Goal: Task Accomplishment & Management: Complete application form

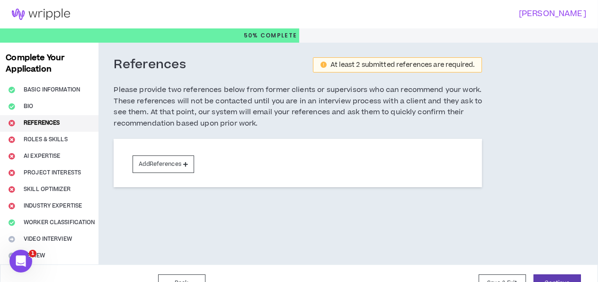
click at [330, 65] on div "At least 2 submitted references are required." at bounding box center [402, 65] width 144 height 7
click at [226, 115] on h5 "Please provide two references below from former clients or supervisors who can …" at bounding box center [298, 106] width 368 height 45
click at [344, 64] on div "At least 2 submitted references are required." at bounding box center [402, 65] width 144 height 7
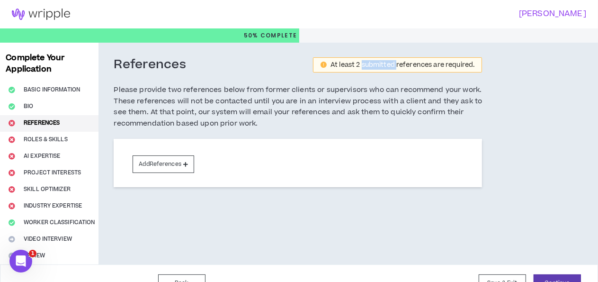
click at [344, 64] on div "At least 2 submitted references are required." at bounding box center [402, 65] width 144 height 7
click at [357, 67] on div "At least 2 submitted references are required." at bounding box center [402, 65] width 144 height 7
drag, startPoint x: 304, startPoint y: 65, endPoint x: 451, endPoint y: 56, distance: 147.0
click at [451, 56] on div "References At least 2 submitted references are required. Please provide two ref…" at bounding box center [297, 138] width 399 height 191
click at [321, 78] on div "References At least 2 submitted references are required. Please provide two ref…" at bounding box center [298, 98] width 368 height 82
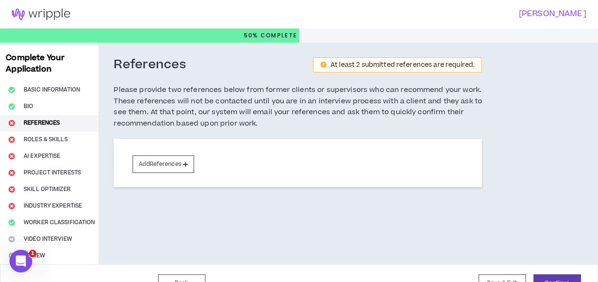
click at [153, 66] on h3 "References" at bounding box center [150, 65] width 72 height 16
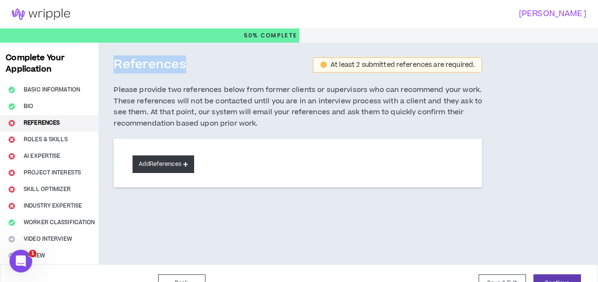
click at [187, 166] on icon at bounding box center [185, 163] width 5 height 5
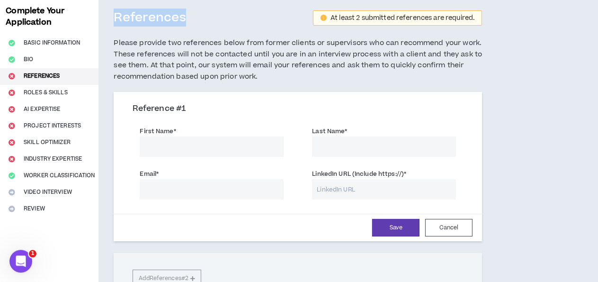
scroll to position [30, 0]
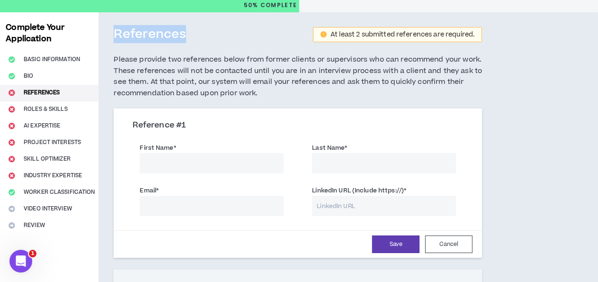
click at [205, 160] on input "First Name *" at bounding box center [212, 163] width 144 height 20
paste input "[PERSON_NAME]"
type input "[PERSON_NAME]"
click at [339, 159] on input "Last Name *" at bounding box center [384, 163] width 144 height 20
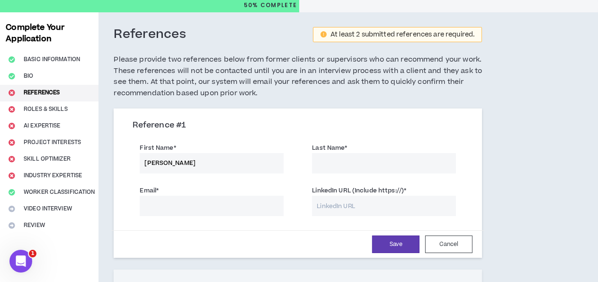
paste input "[PERSON_NAME]"
type input "[PERSON_NAME]"
click at [223, 199] on input "Email *" at bounding box center [212, 206] width 144 height 20
paste input "[PERSON_NAME][EMAIL_ADDRESS][DOMAIN_NAME]"
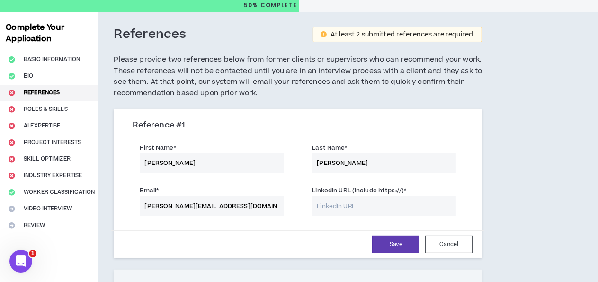
drag, startPoint x: 177, startPoint y: 205, endPoint x: 229, endPoint y: 203, distance: 51.6
click at [229, 203] on input "[PERSON_NAME][EMAIL_ADDRESS][DOMAIN_NAME]" at bounding box center [212, 206] width 144 height 20
type input "[PERSON_NAME][EMAIL_ADDRESS][DOMAIN_NAME]"
click at [348, 205] on input "LinkedIn URL (Include https://) *" at bounding box center [384, 206] width 144 height 20
paste input "[URL][DOMAIN_NAME]"
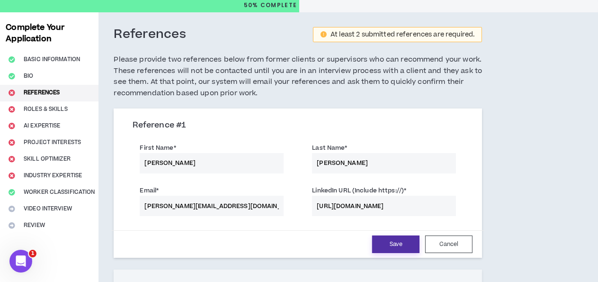
type input "[URL][DOMAIN_NAME]"
click at [374, 241] on button "Save" at bounding box center [395, 244] width 47 height 18
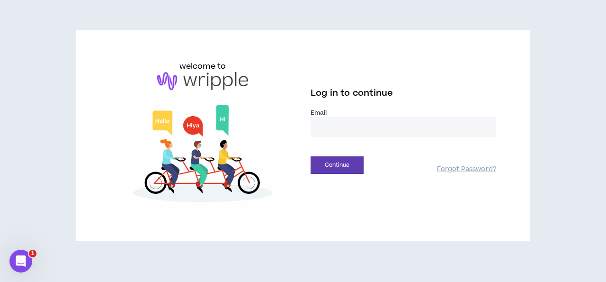
click at [354, 126] on input "email" at bounding box center [404, 127] width 186 height 20
type input "**********"
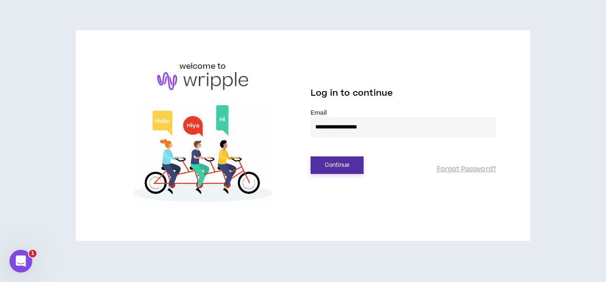
click at [336, 166] on button "Continue" at bounding box center [337, 165] width 53 height 18
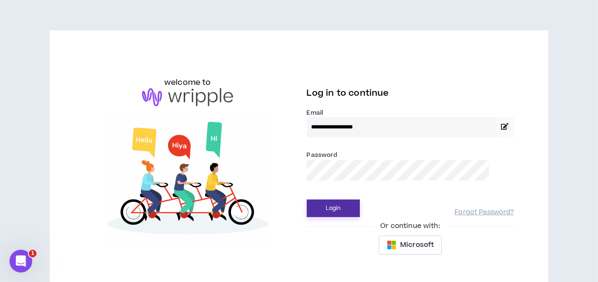
click at [330, 213] on button "Login" at bounding box center [333, 208] width 53 height 18
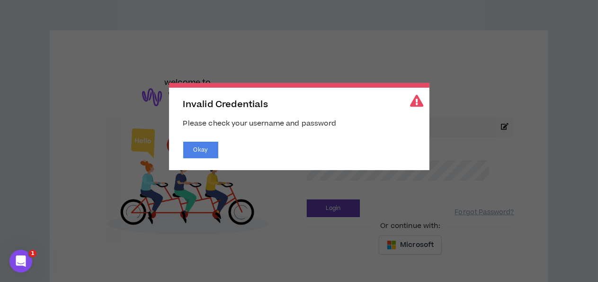
click at [286, 137] on div "Invalid Credentials Please check your username and password Okay" at bounding box center [299, 126] width 260 height 87
click at [209, 152] on button "Okay" at bounding box center [200, 150] width 35 height 17
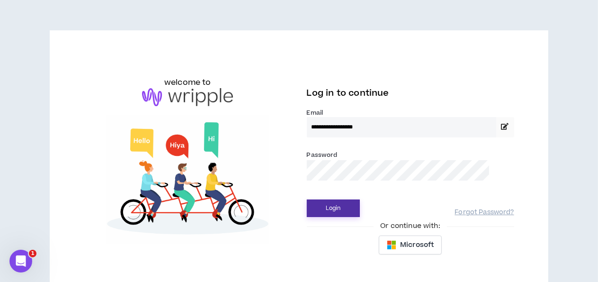
click at [318, 205] on button "Login" at bounding box center [333, 208] width 53 height 18
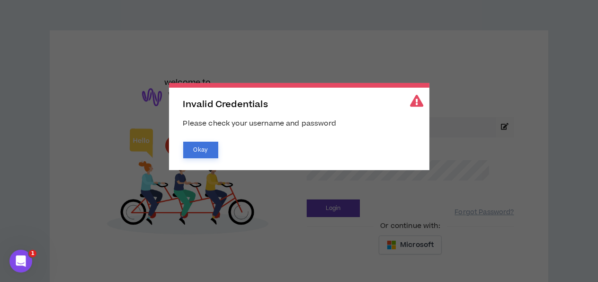
click at [207, 152] on button "Okay" at bounding box center [200, 150] width 35 height 17
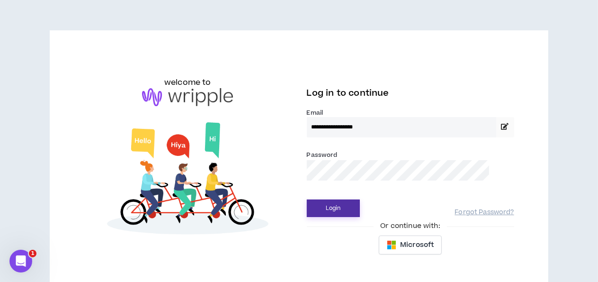
click at [342, 206] on button "Login" at bounding box center [333, 208] width 53 height 18
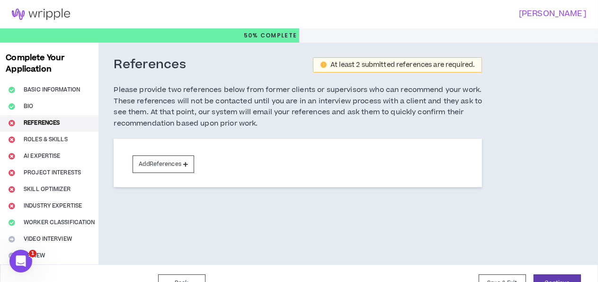
scroll to position [19, 0]
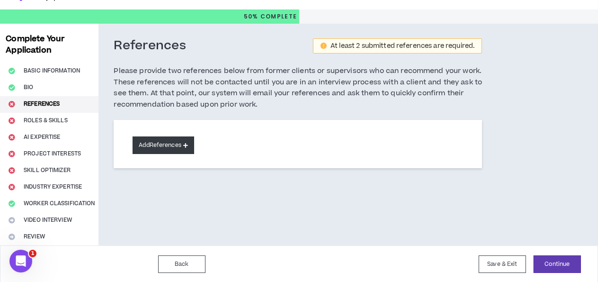
click at [161, 143] on button "Add References" at bounding box center [164, 145] width 62 height 18
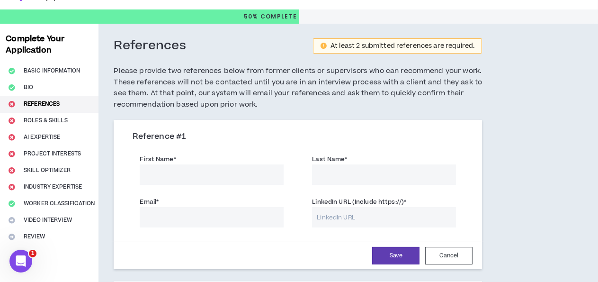
click at [243, 175] on input "First Name *" at bounding box center [212, 174] width 144 height 20
paste input "[PERSON_NAME]"
type input "[PERSON_NAME]"
paste input "[PERSON_NAME]"
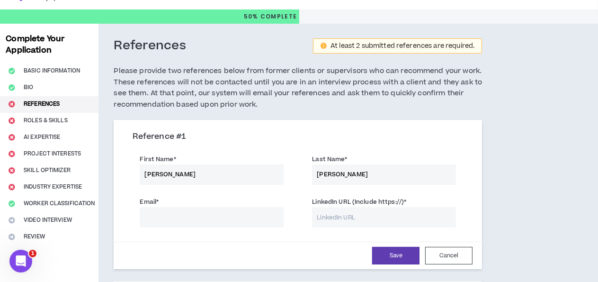
type input "[PERSON_NAME]"
click at [184, 215] on input "Email *" at bounding box center [212, 217] width 144 height 20
paste input "[PERSON_NAME]"
drag, startPoint x: 209, startPoint y: 219, endPoint x: 62, endPoint y: 211, distance: 147.9
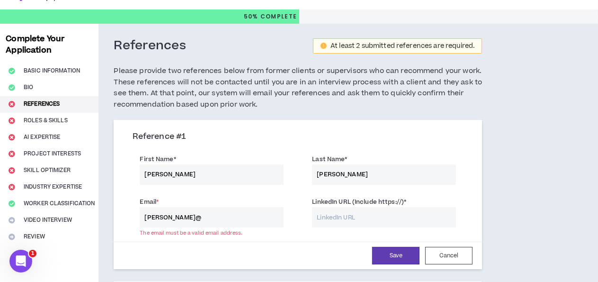
click at [140, 213] on input "[PERSON_NAME]@" at bounding box center [212, 217] width 144 height 20
paste input "[DOMAIN_NAME]"
type input "[PERSON_NAME][EMAIL_ADDRESS][DOMAIN_NAME]"
click at [358, 220] on input "LinkedIn URL (Include https://) *" at bounding box center [384, 217] width 144 height 20
paste input "[URL][DOMAIN_NAME]"
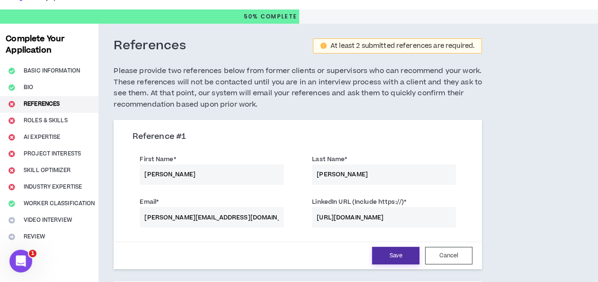
type input "[URL][DOMAIN_NAME]"
click at [374, 258] on button "Save" at bounding box center [395, 256] width 47 height 18
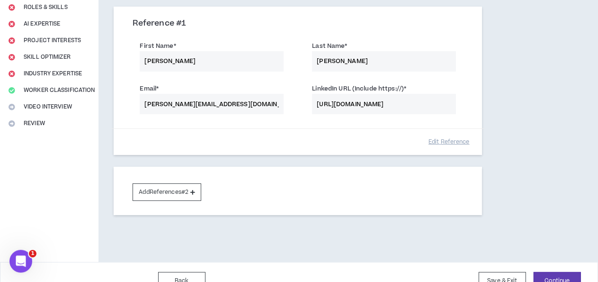
scroll to position [134, 0]
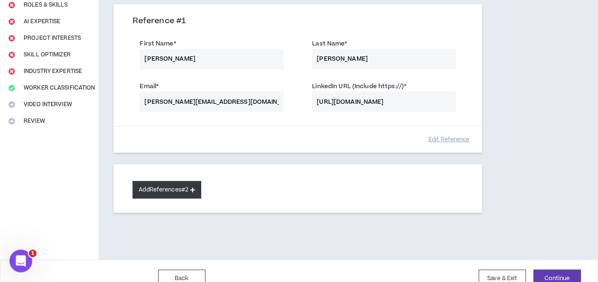
click at [169, 192] on button "Add References #2" at bounding box center [167, 190] width 69 height 18
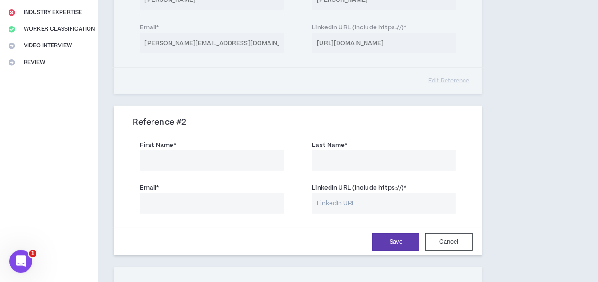
scroll to position [199, 0]
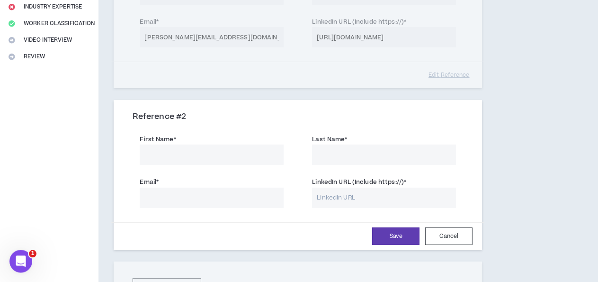
click at [217, 154] on input "First Name *" at bounding box center [212, 154] width 144 height 20
paste input "Japan Trek Toyama"
click at [184, 152] on input "Japan Trek Toyama" at bounding box center [212, 154] width 144 height 20
type input "Japan Trek"
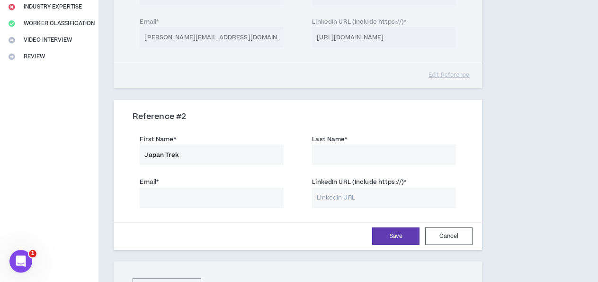
click at [361, 153] on input "Last Name *" at bounding box center [384, 154] width 144 height 20
paste input "Toyama"
type input "Toyama"
click at [241, 195] on input "Email *" at bounding box center [212, 197] width 144 height 20
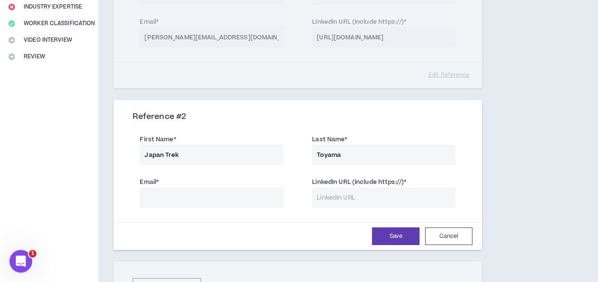
paste input "Toyama"
click at [223, 194] on input "toyama" at bounding box center [212, 197] width 144 height 20
type input "[EMAIL_ADDRESS][DOMAIN_NAME]"
click at [172, 153] on input "Japan Trek" at bounding box center [212, 154] width 144 height 20
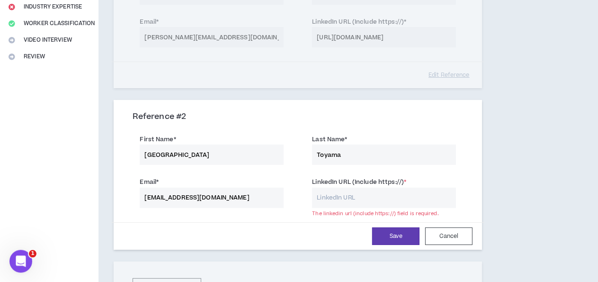
type input "[GEOGRAPHIC_DATA]"
click at [168, 193] on input "[EMAIL_ADDRESS][DOMAIN_NAME]" at bounding box center [212, 197] width 144 height 20
paste input "Trek"
click at [169, 196] on input "toyamaTrek @[DOMAIN_NAME]" at bounding box center [212, 197] width 144 height 20
click at [245, 234] on div "Save Cancel" at bounding box center [297, 236] width 349 height 18
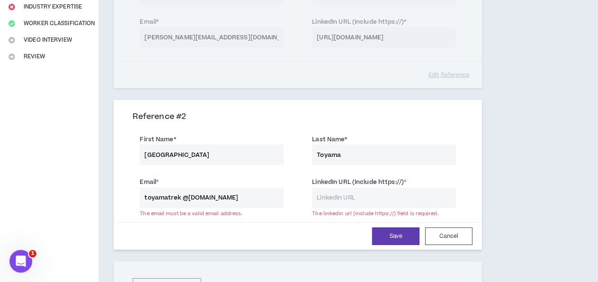
click at [182, 195] on input "toyamatrek @[DOMAIN_NAME]" at bounding box center [212, 197] width 144 height 20
type input "[EMAIL_ADDRESS][DOMAIN_NAME]"
click at [235, 229] on div "Save Cancel" at bounding box center [297, 236] width 349 height 18
click at [355, 202] on input "LinkedIn URL (Include https://) *" at bounding box center [384, 197] width 144 height 20
paste input "[URL][DOMAIN_NAME]"
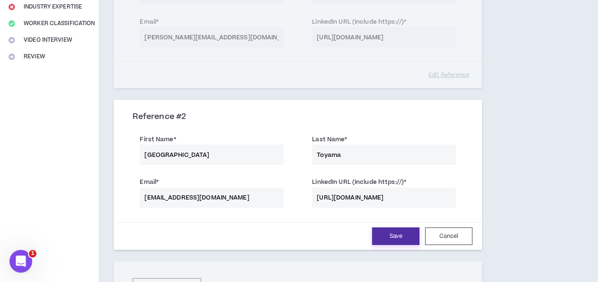
type input "[URL][DOMAIN_NAME]"
click at [372, 234] on button "Save" at bounding box center [395, 236] width 47 height 18
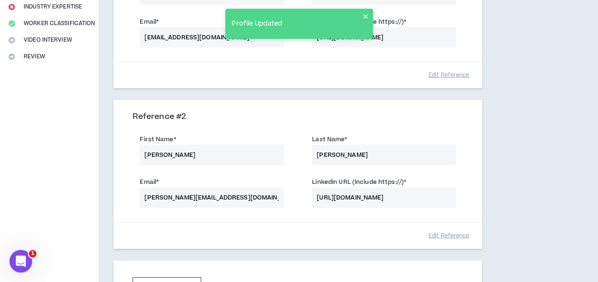
scroll to position [309, 0]
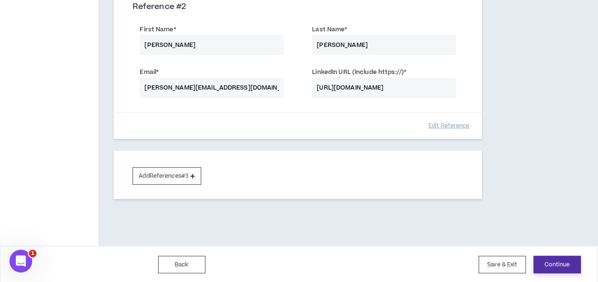
click at [555, 264] on button "Continue" at bounding box center [557, 265] width 47 height 18
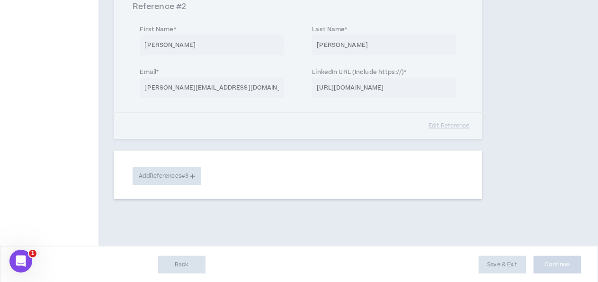
scroll to position [19, 0]
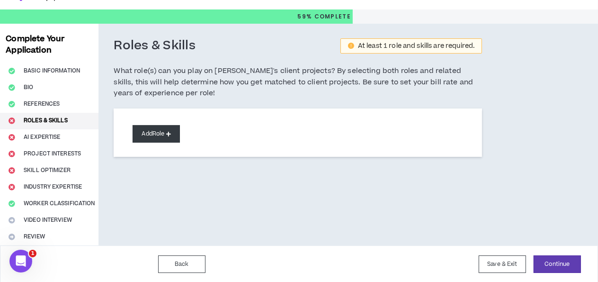
click at [162, 137] on button "Add Role" at bounding box center [156, 134] width 47 height 18
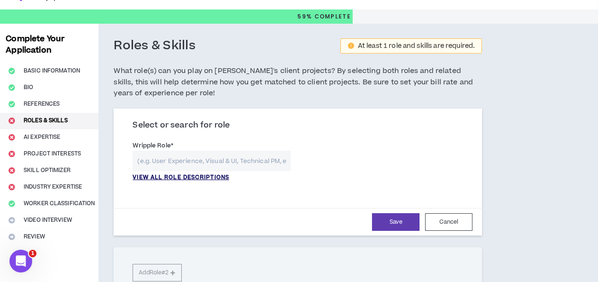
click at [210, 178] on p "VIEW ALL ROLE DESCRIPTIONS" at bounding box center [181, 177] width 97 height 9
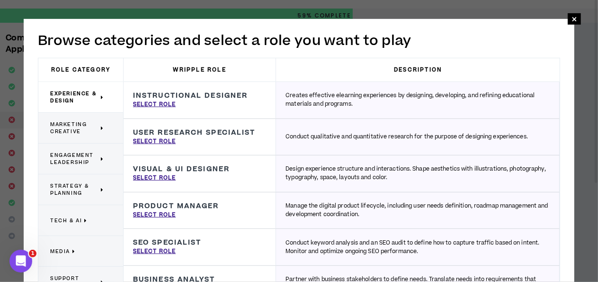
scroll to position [16, 0]
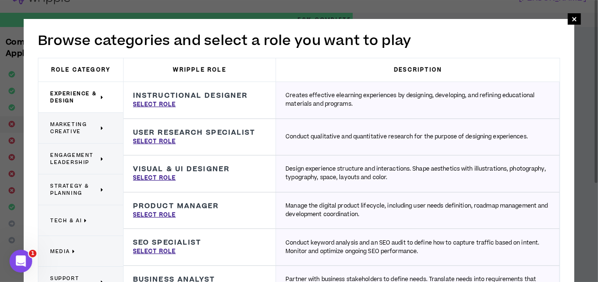
click at [73, 226] on p "Tech & AI" at bounding box center [77, 220] width 54 height 21
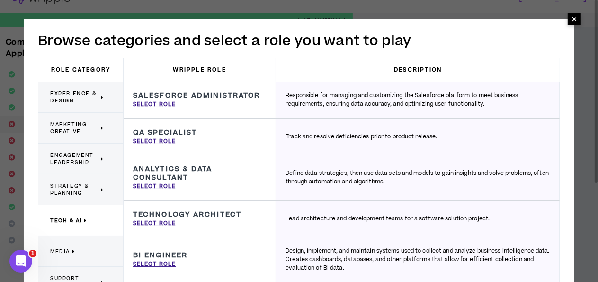
click at [574, 19] on span "×" at bounding box center [574, 18] width 6 height 11
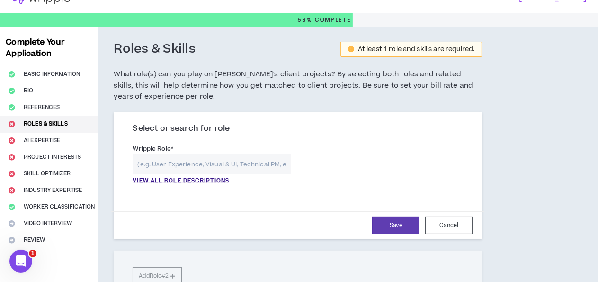
click at [214, 164] on input "text" at bounding box center [212, 164] width 158 height 20
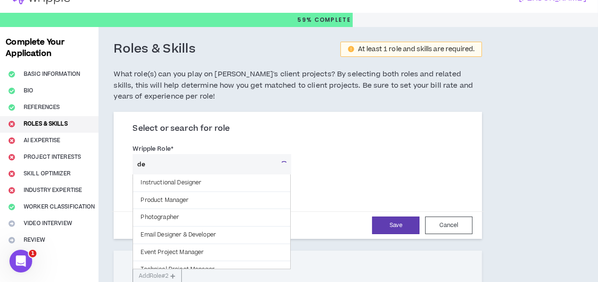
type input "d"
type input "p"
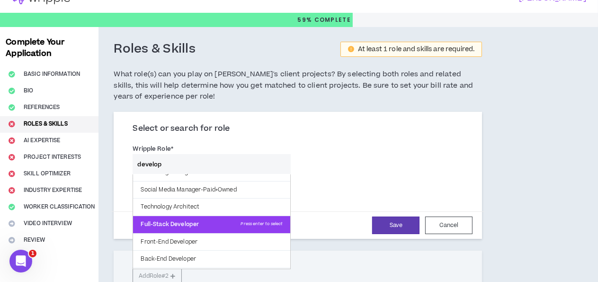
click at [202, 222] on p "Full-Stack Developer Press enter to select" at bounding box center [211, 224] width 157 height 17
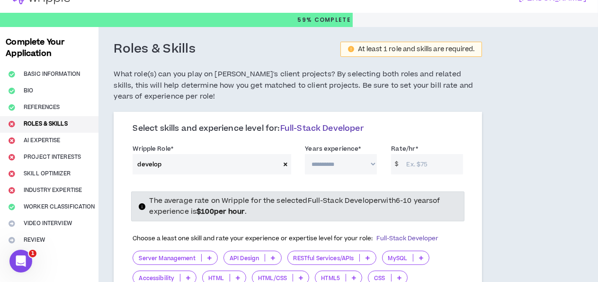
type input "Full-Stack Developer"
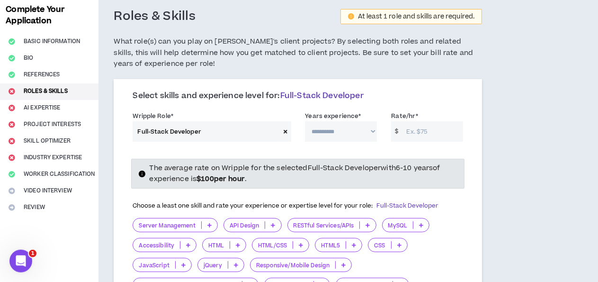
scroll to position [49, 0]
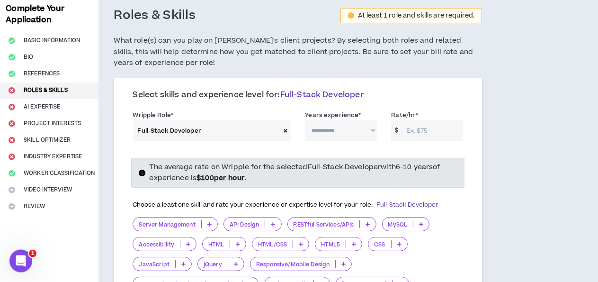
click at [305, 120] on select "**********" at bounding box center [341, 130] width 72 height 20
click option "**********" at bounding box center [0, 0] width 0 height 0
click at [305, 120] on select "**********" at bounding box center [341, 130] width 72 height 20
select select "***"
click option "*********" at bounding box center [0, 0] width 0 height 0
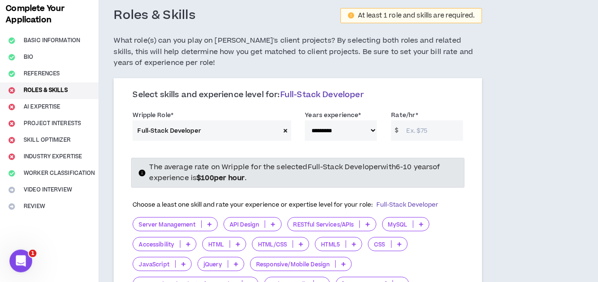
click at [406, 136] on input "Rate/hr *" at bounding box center [433, 130] width 62 height 20
click at [438, 148] on div "**********" at bounding box center [297, 127] width 345 height 40
click at [431, 127] on input "25" at bounding box center [433, 130] width 62 height 20
type input "2"
drag, startPoint x: 405, startPoint y: 126, endPoint x: 388, endPoint y: 127, distance: 17.1
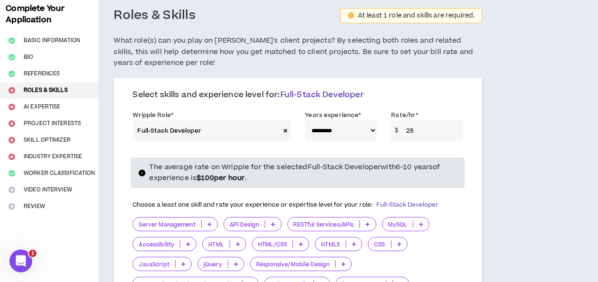
click at [402, 127] on input "25" at bounding box center [433, 130] width 62 height 20
type input "15"
click at [440, 153] on div "The average rate on Wripple for the selected Full-Stack Developer with 6-10 yea…" at bounding box center [297, 249] width 345 height 199
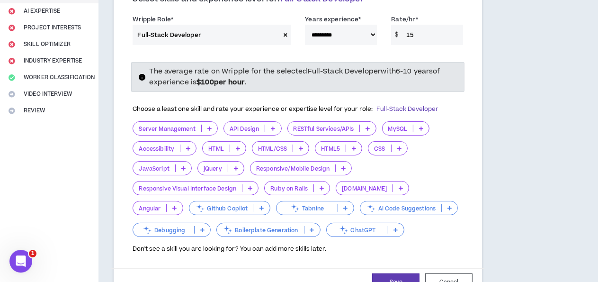
scroll to position [146, 0]
click at [214, 149] on p "HTML" at bounding box center [216, 147] width 27 height 7
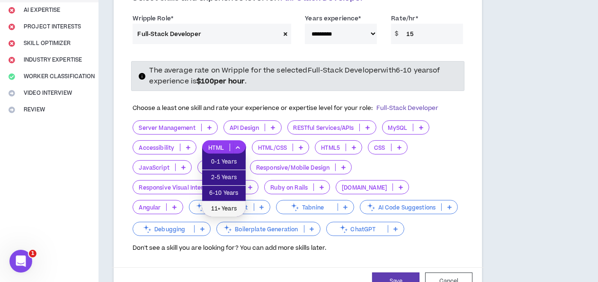
click at [233, 208] on span "11+ Years" at bounding box center [224, 209] width 32 height 10
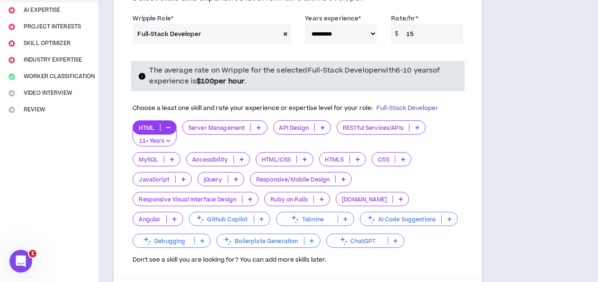
click at [304, 159] on icon at bounding box center [305, 159] width 4 height 5
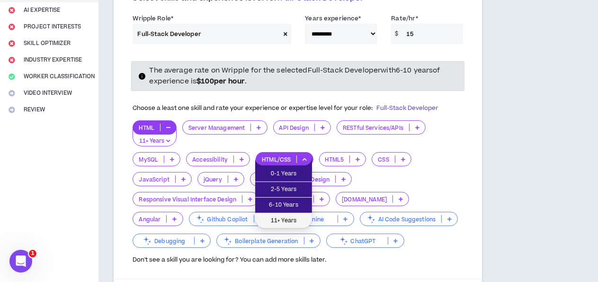
click at [292, 217] on span "11+ Years" at bounding box center [283, 220] width 45 height 10
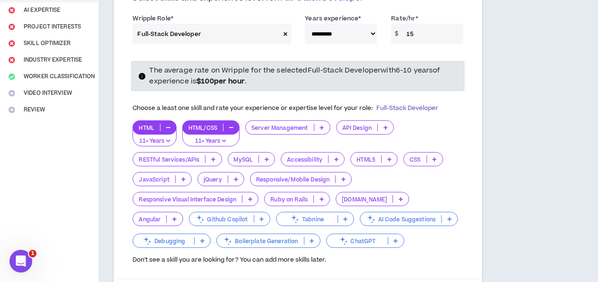
click at [267, 158] on icon at bounding box center [267, 159] width 4 height 5
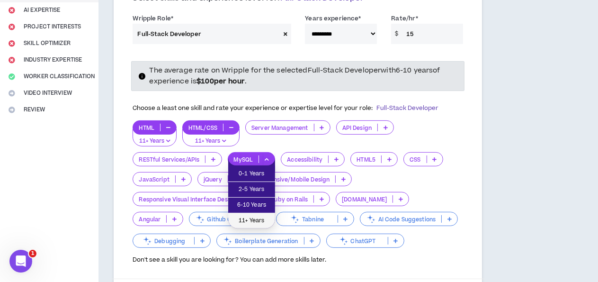
click at [260, 218] on span "11+ Years" at bounding box center [252, 220] width 36 height 10
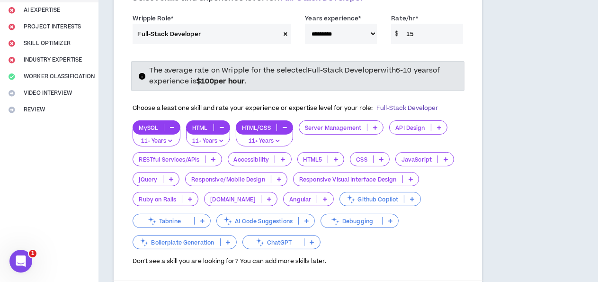
click at [215, 160] on icon at bounding box center [213, 159] width 4 height 5
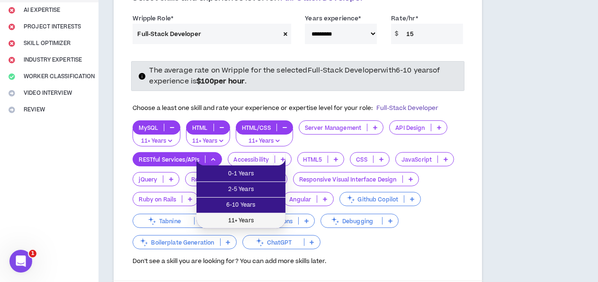
click at [261, 217] on span "11+ Years" at bounding box center [241, 220] width 78 height 10
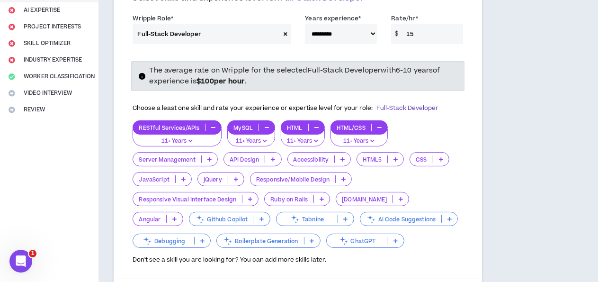
click at [211, 159] on icon at bounding box center [209, 159] width 4 height 5
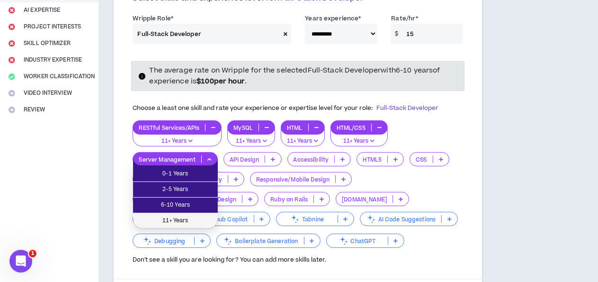
click at [191, 216] on span "11+ Years" at bounding box center [175, 220] width 73 height 10
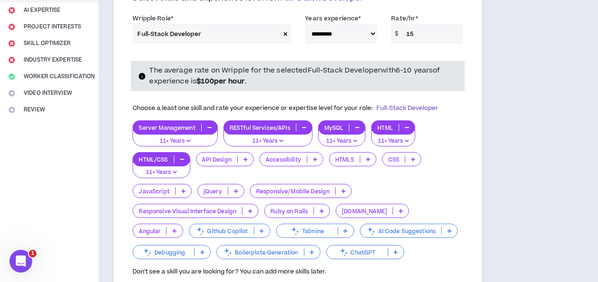
click at [368, 159] on icon at bounding box center [368, 159] width 4 height 5
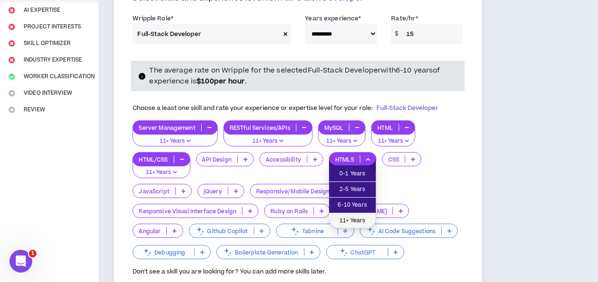
click at [353, 221] on span "11+ Years" at bounding box center [353, 220] width 36 height 10
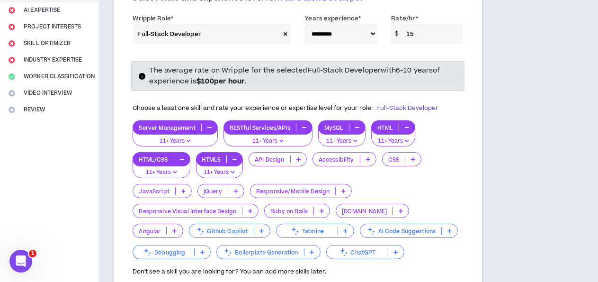
click at [234, 193] on p at bounding box center [236, 191] width 16 height 8
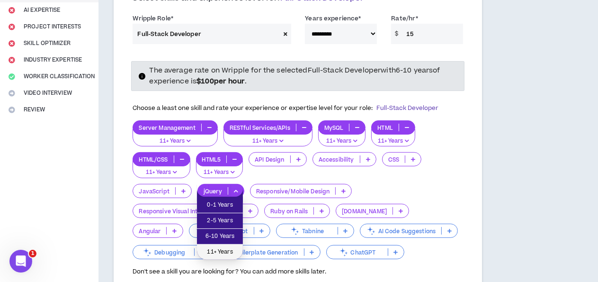
click at [215, 248] on span "11+ Years" at bounding box center [220, 252] width 35 height 10
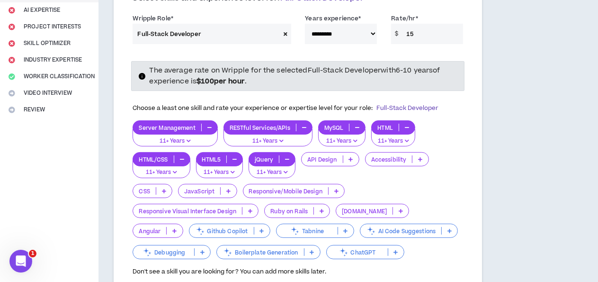
click at [160, 189] on p at bounding box center [164, 191] width 16 height 8
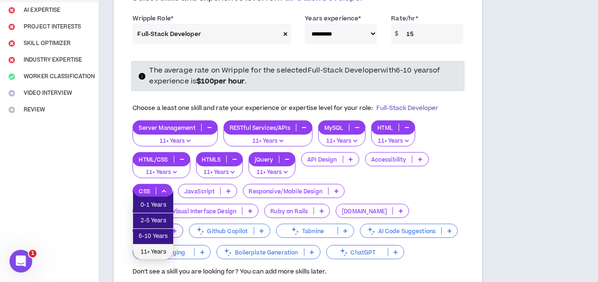
click at [150, 249] on span "11+ Years" at bounding box center [153, 252] width 29 height 10
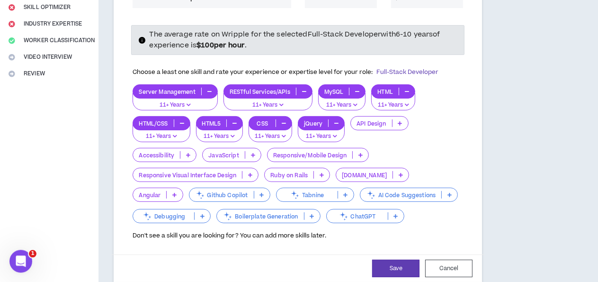
scroll to position [181, 0]
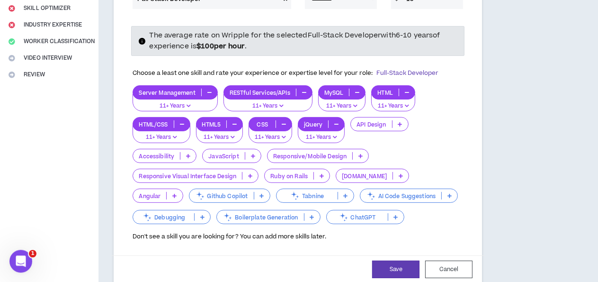
click at [394, 219] on icon at bounding box center [396, 216] width 4 height 5
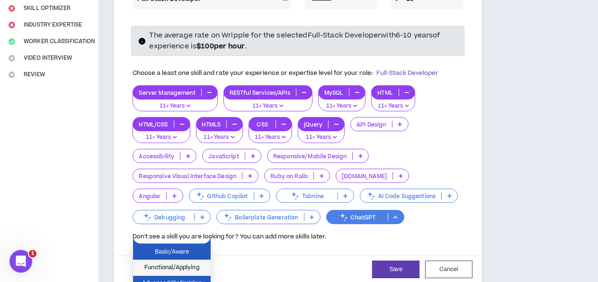
click at [183, 269] on span "Functional/Applying" at bounding box center [172, 267] width 66 height 10
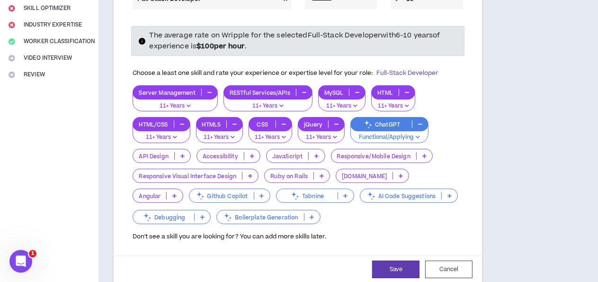
click at [171, 196] on p at bounding box center [175, 196] width 16 height 8
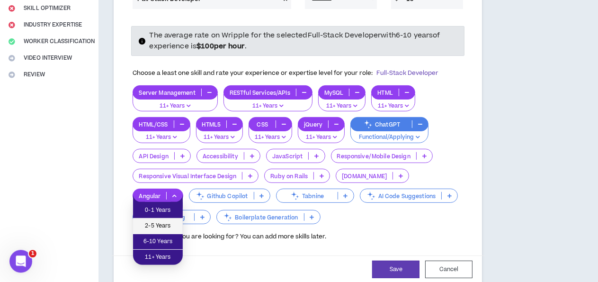
click at [164, 227] on span "2-5 Years" at bounding box center [158, 226] width 38 height 10
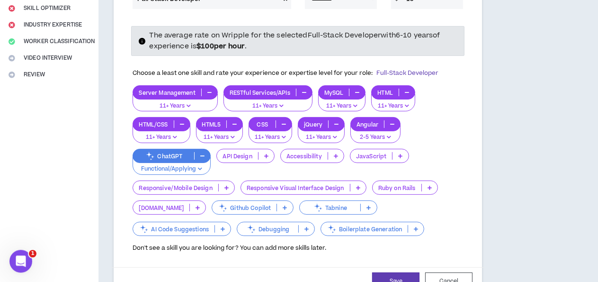
click at [265, 155] on icon at bounding box center [266, 155] width 4 height 5
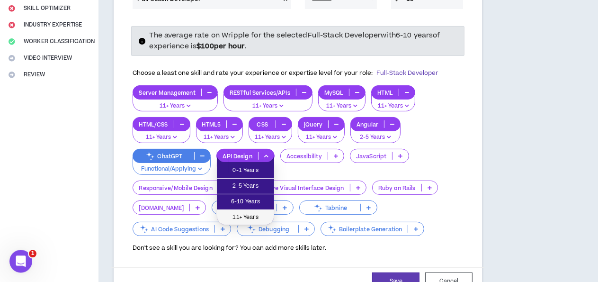
click at [257, 213] on span "11+ Years" at bounding box center [246, 217] width 46 height 10
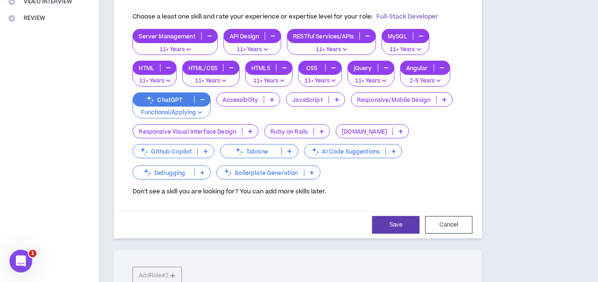
scroll to position [239, 0]
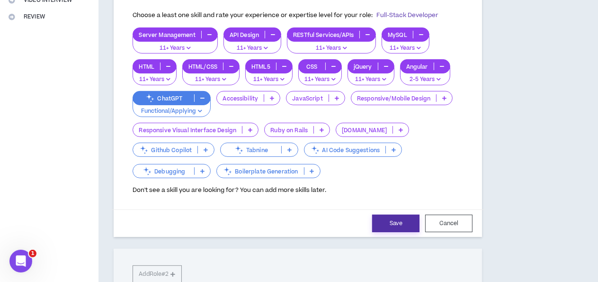
click at [372, 222] on button "Save" at bounding box center [395, 223] width 47 height 18
select select "***"
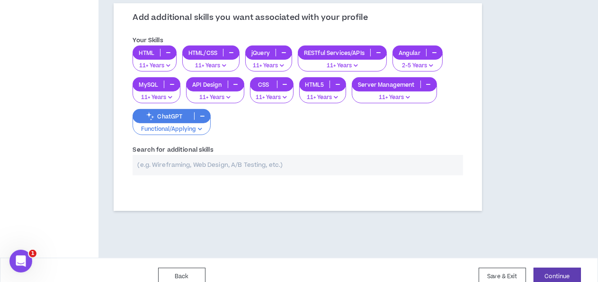
scroll to position [312, 0]
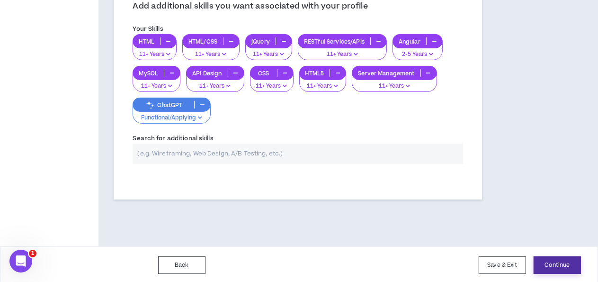
click at [552, 266] on button "Continue" at bounding box center [557, 265] width 47 height 18
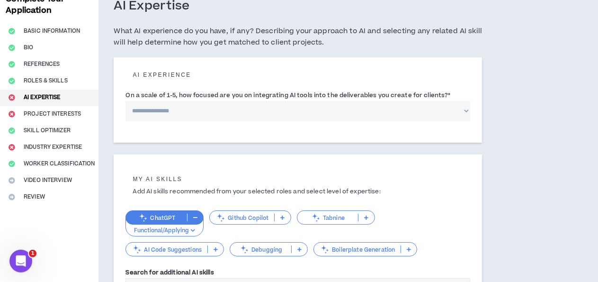
scroll to position [36, 0]
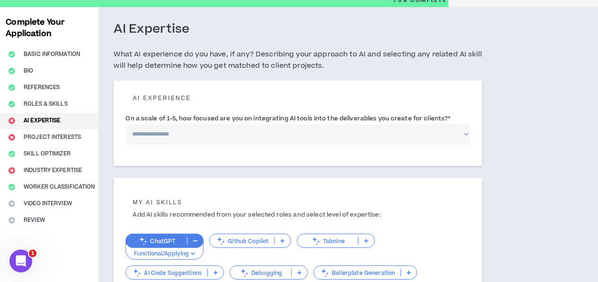
select select "*"
click option "**********" at bounding box center [0, 0] width 0 height 0
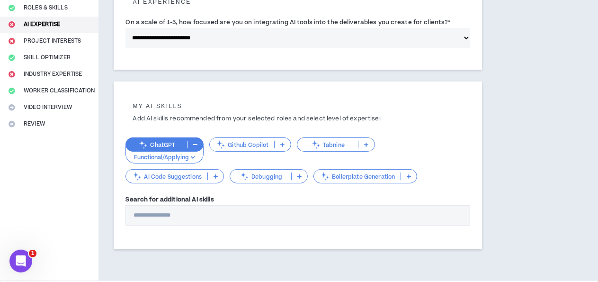
scroll to position [177, 0]
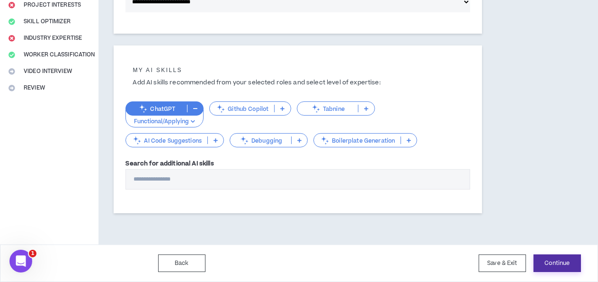
click at [556, 261] on button "Continue" at bounding box center [557, 263] width 47 height 18
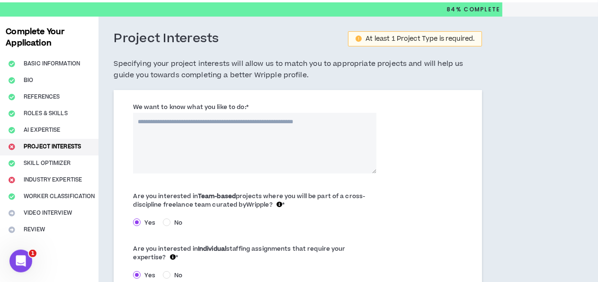
scroll to position [39, 0]
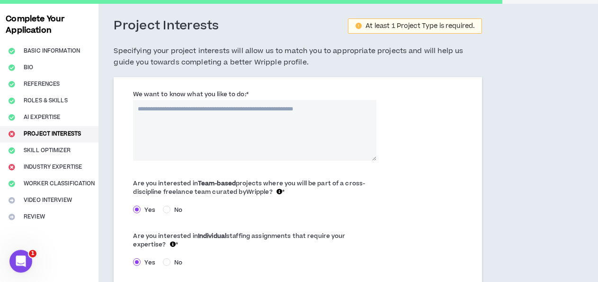
click at [299, 120] on textarea "We want to know what you like to do: *" at bounding box center [254, 130] width 243 height 61
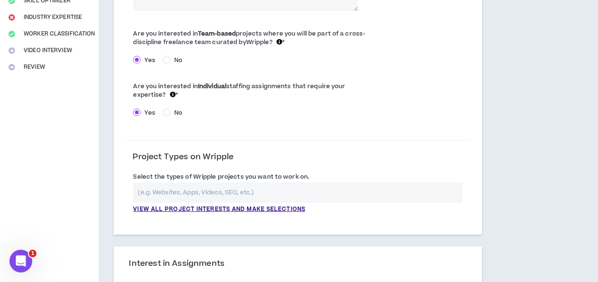
scroll to position [249, 0]
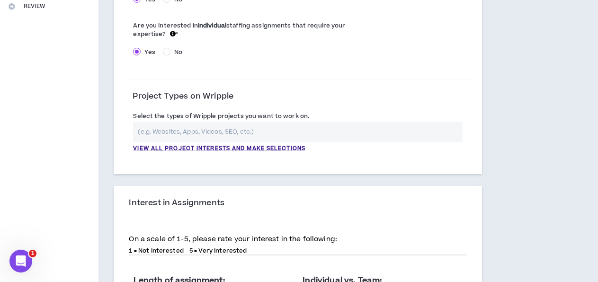
type textarea "**********"
click at [265, 136] on input "text" at bounding box center [298, 132] width 330 height 20
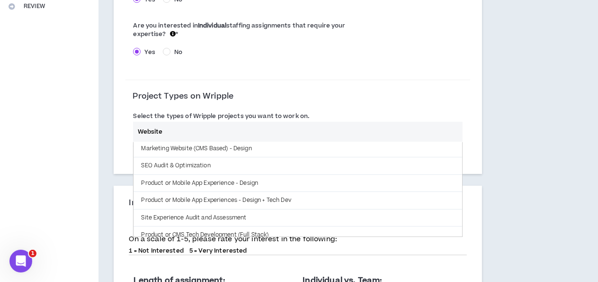
scroll to position [60, 0]
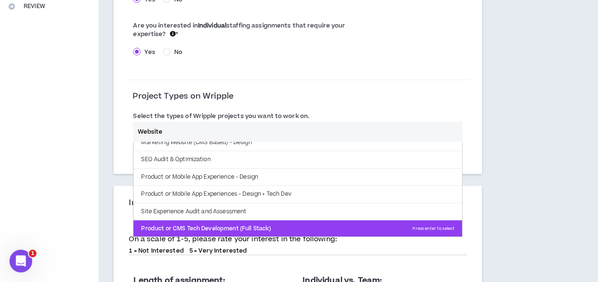
type input "Website"
click at [288, 226] on p "Product or CMS Tech Development (Full Stack) Press enter to select" at bounding box center [298, 228] width 329 height 17
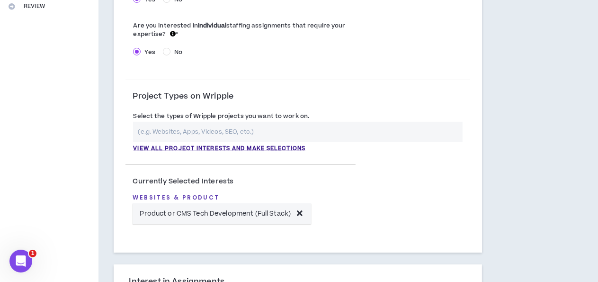
click at [358, 168] on div "Currently Selected Interests Websites & Product Product or CMS Tech Development…" at bounding box center [297, 199] width 345 height 79
click at [338, 134] on input "text" at bounding box center [298, 132] width 330 height 20
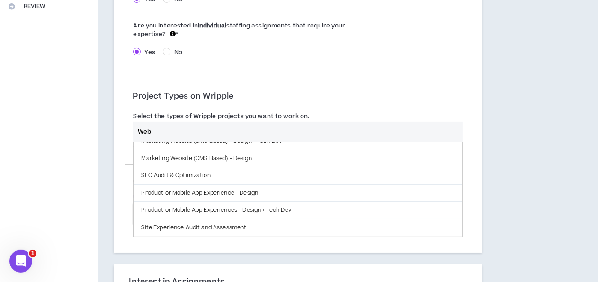
scroll to position [43, 0]
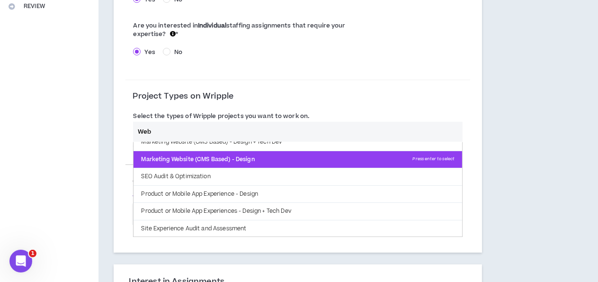
type input "Web"
click at [308, 162] on p "Marketing Website (CMS Based) - Design Press enter to select" at bounding box center [298, 159] width 329 height 17
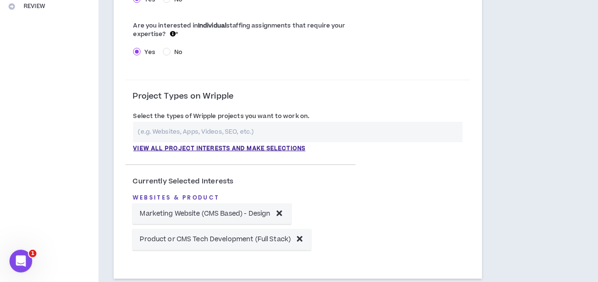
click at [265, 129] on input "text" at bounding box center [298, 132] width 330 height 20
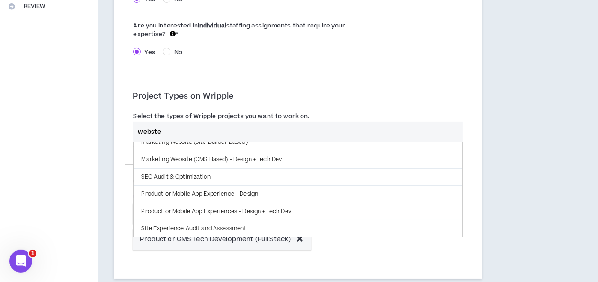
scroll to position [0, 0]
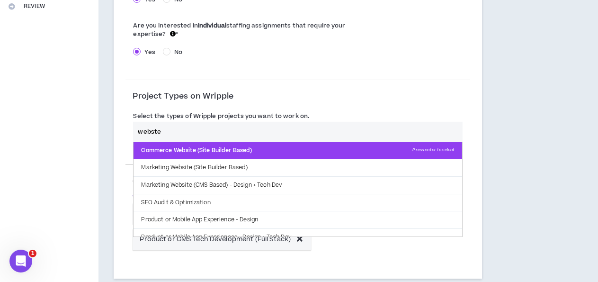
type input "webste"
click at [294, 149] on p "Commerce Website (Site Builder Based) Press enter to select" at bounding box center [298, 150] width 329 height 17
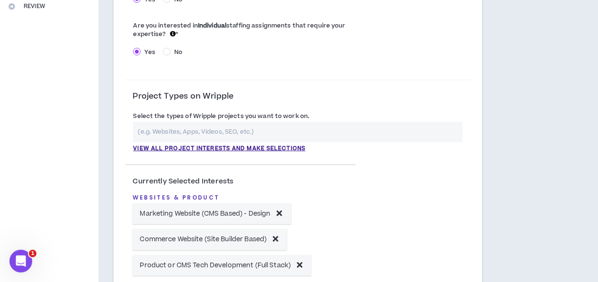
click at [266, 134] on input "text" at bounding box center [298, 132] width 330 height 20
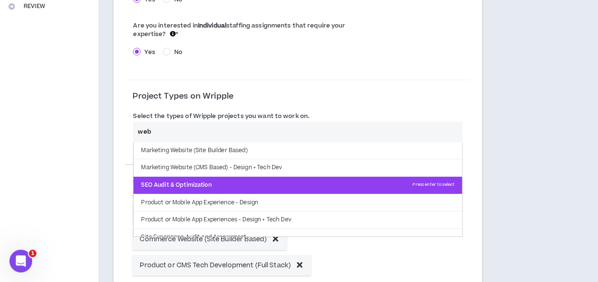
type input "web"
click at [278, 187] on p "SEO Audit & Optimization Press enter to select" at bounding box center [298, 185] width 329 height 17
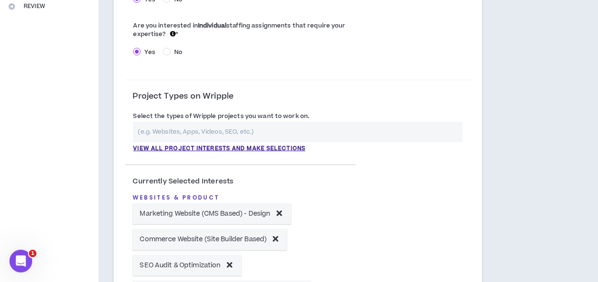
click at [287, 130] on input "text" at bounding box center [298, 132] width 330 height 20
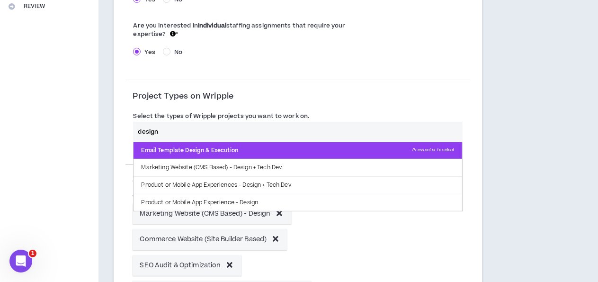
type input "design"
click at [258, 150] on p "Email Template Design & Execution Press enter to select" at bounding box center [298, 150] width 329 height 17
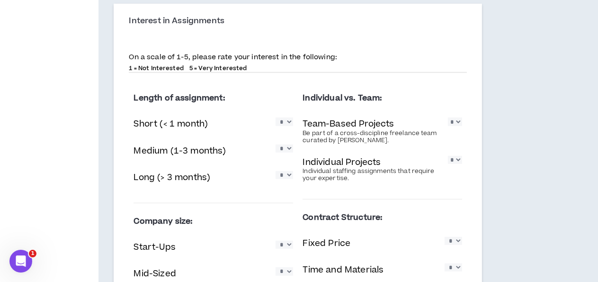
scroll to position [742, 0]
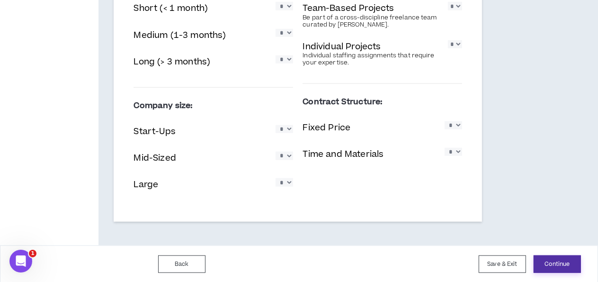
click at [558, 261] on button "Continue" at bounding box center [557, 264] width 47 height 18
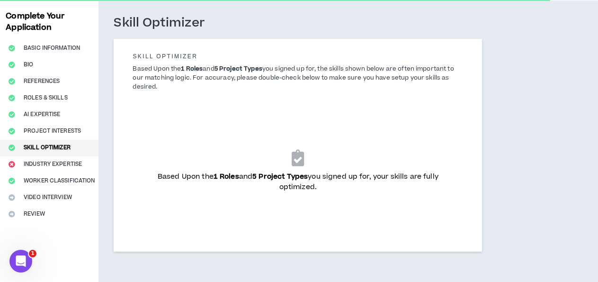
scroll to position [83, 0]
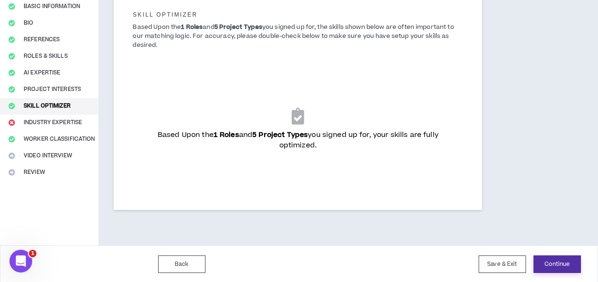
click at [554, 266] on button "Continue" at bounding box center [557, 264] width 47 height 18
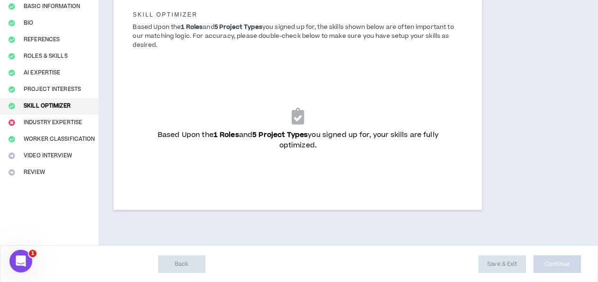
scroll to position [19, 0]
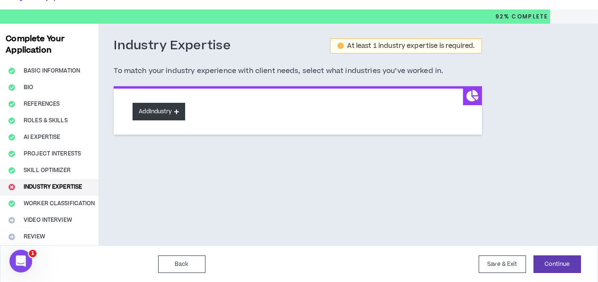
click at [181, 113] on button "Add Industry" at bounding box center [159, 112] width 52 height 18
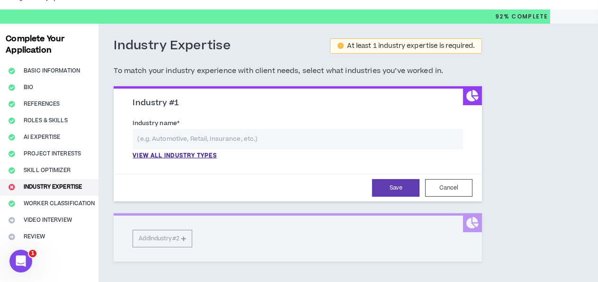
click at [255, 137] on input "text" at bounding box center [298, 139] width 330 height 20
type input "j"
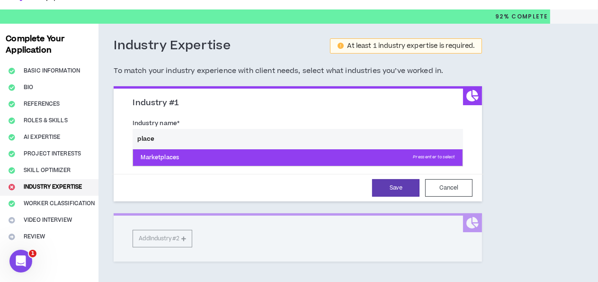
click at [177, 160] on p "Marketplaces Press enter to select" at bounding box center [298, 157] width 330 height 17
type input "Marketplaces"
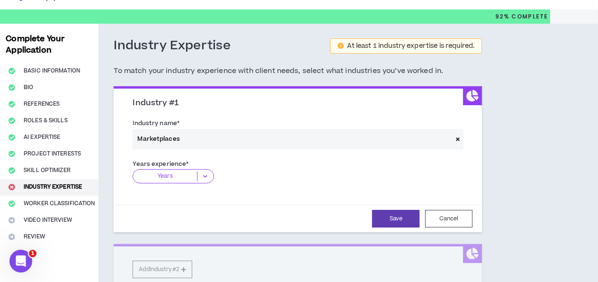
click at [205, 175] on icon at bounding box center [205, 175] width 16 height 9
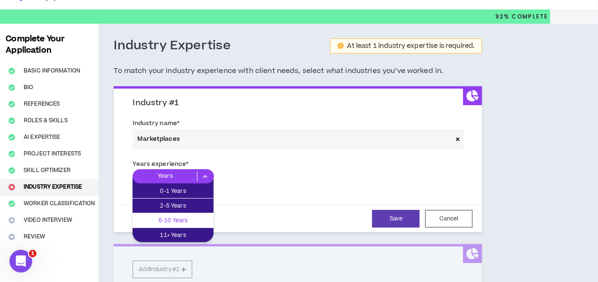
click at [194, 215] on p "6-10 Years" at bounding box center [173, 220] width 81 height 10
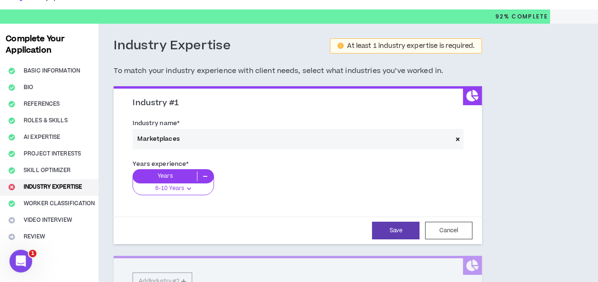
click at [237, 120] on div "Industry name * Marketplaces" at bounding box center [298, 133] width 330 height 31
click at [452, 139] on span at bounding box center [457, 139] width 11 height 20
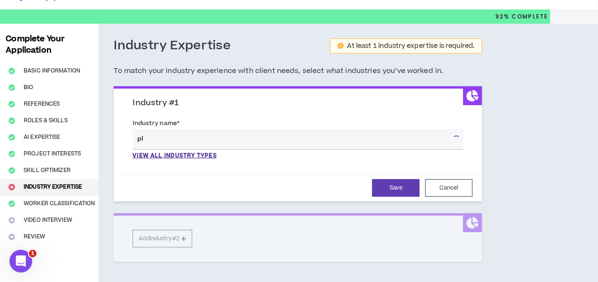
type input "p"
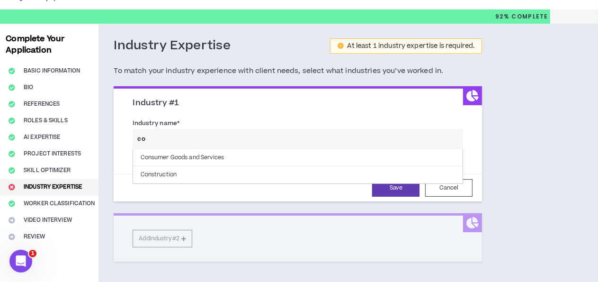
type input "c"
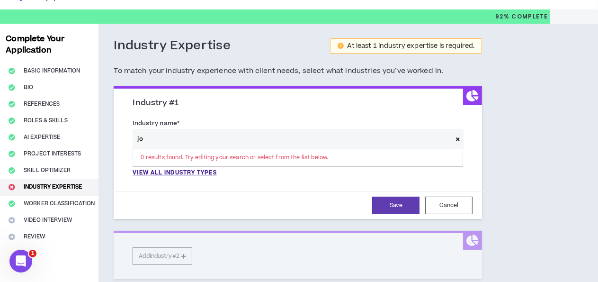
type input "j"
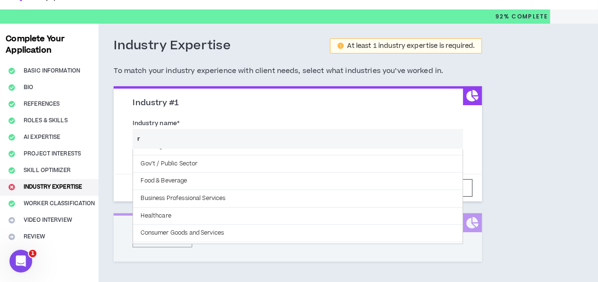
scroll to position [22, 0]
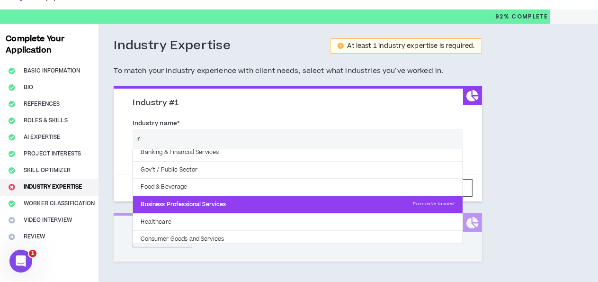
click at [357, 206] on p "Business Professional Services Press enter to select" at bounding box center [298, 204] width 330 height 17
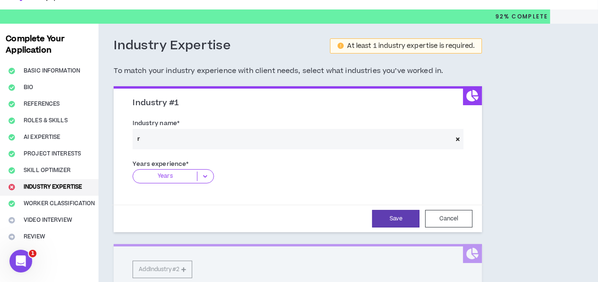
type input "Business Professional Services"
click at [202, 171] on icon at bounding box center [205, 175] width 16 height 9
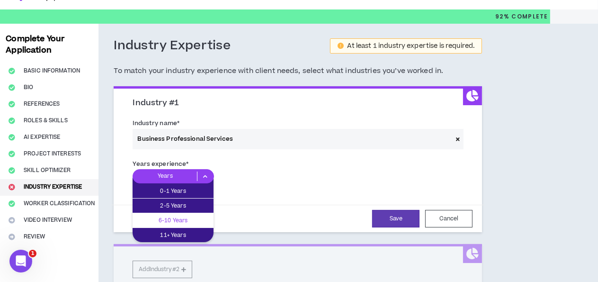
click at [187, 214] on div "6-10 Years" at bounding box center [173, 220] width 81 height 14
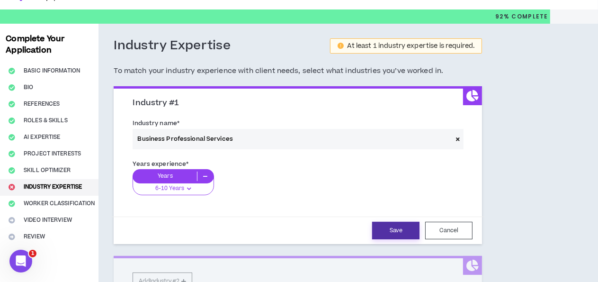
click at [378, 234] on button "Save" at bounding box center [395, 231] width 47 height 18
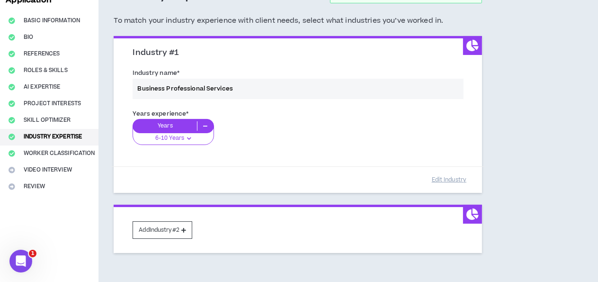
scroll to position [123, 0]
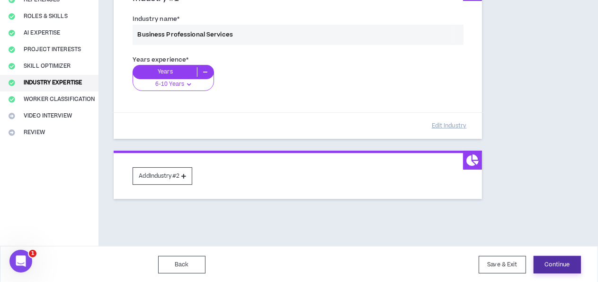
click at [556, 264] on button "Continue" at bounding box center [557, 265] width 47 height 18
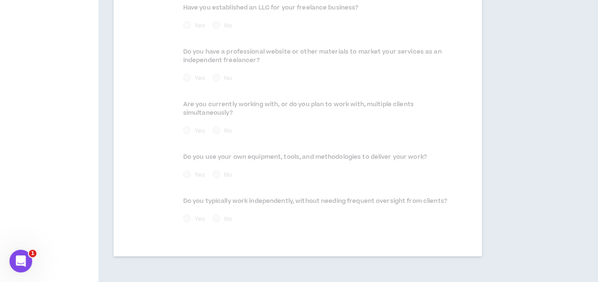
scroll to position [634, 0]
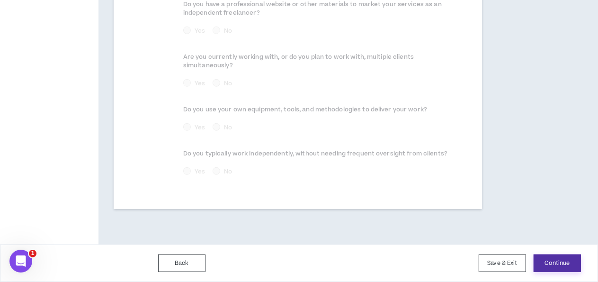
click at [565, 265] on button "Continue" at bounding box center [557, 263] width 47 height 18
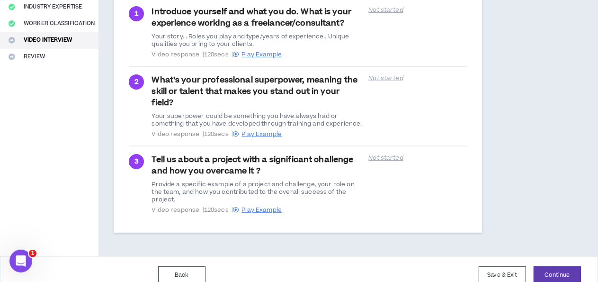
scroll to position [228, 0]
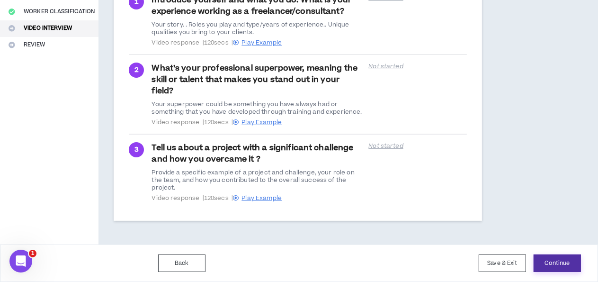
click at [567, 268] on button "Continue" at bounding box center [557, 263] width 47 height 18
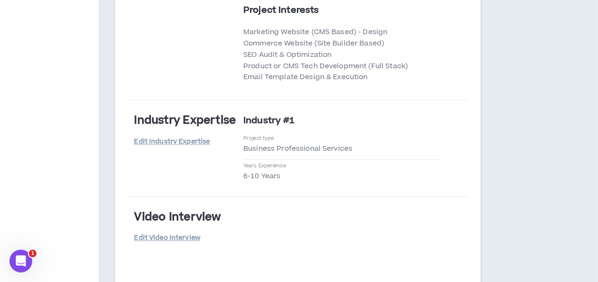
scroll to position [1707, 0]
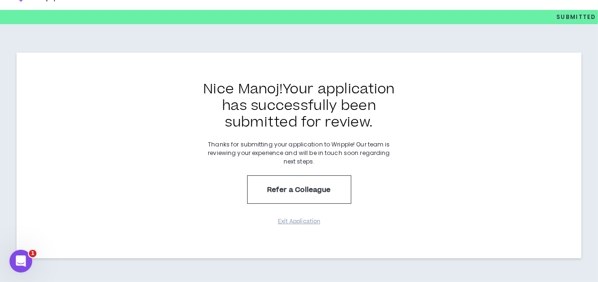
scroll to position [9, 0]
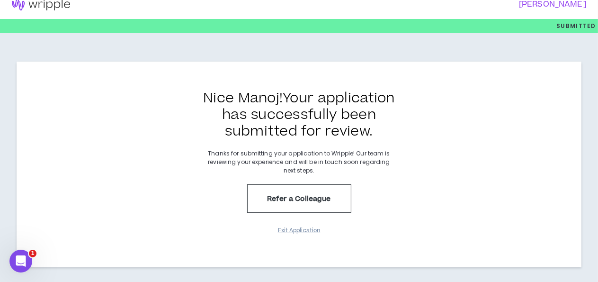
click at [306, 226] on button "Exit Application" at bounding box center [299, 230] width 47 height 17
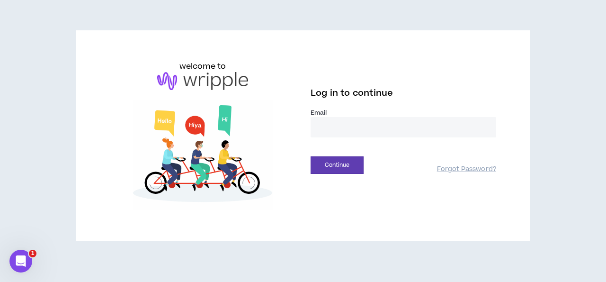
click at [377, 128] on input "email" at bounding box center [404, 127] width 186 height 20
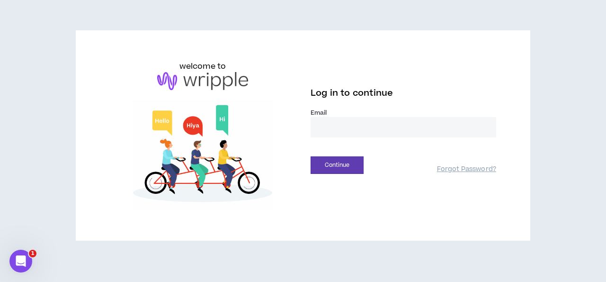
click at [377, 128] on input "email" at bounding box center [404, 127] width 186 height 20
type input "**********"
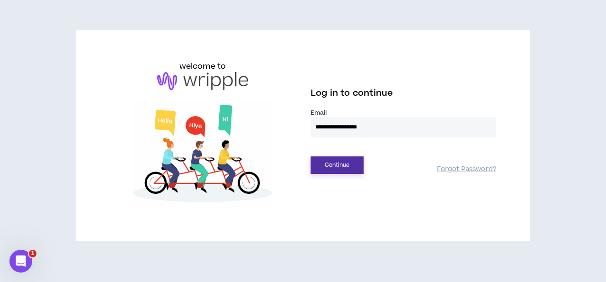
click at [330, 164] on button "Continue" at bounding box center [337, 165] width 53 height 18
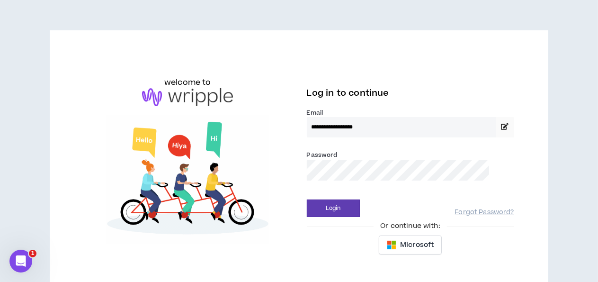
click at [307, 199] on button "Login" at bounding box center [333, 208] width 53 height 18
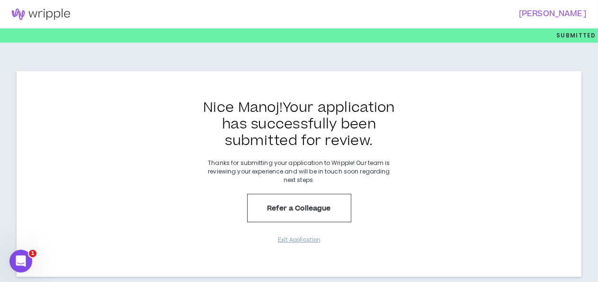
scroll to position [18, 0]
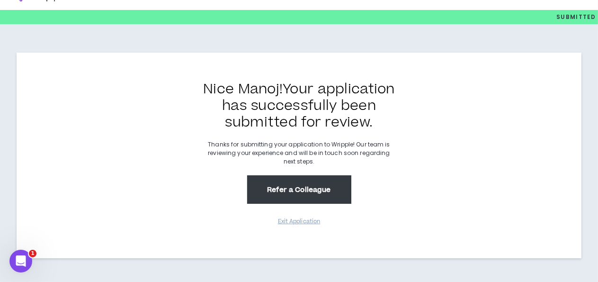
click at [313, 193] on button "Refer a Colleague" at bounding box center [299, 189] width 104 height 28
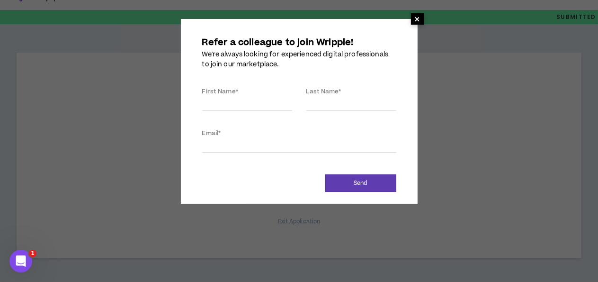
click at [419, 15] on span "×" at bounding box center [417, 18] width 6 height 11
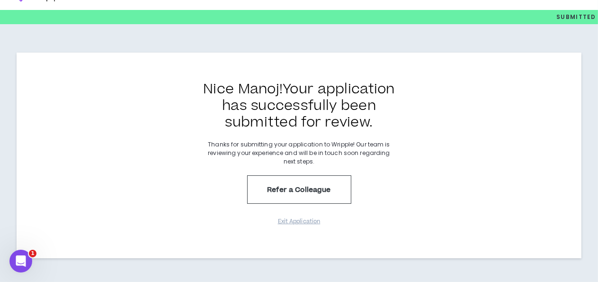
scroll to position [0, 0]
